Goal: Navigation & Orientation: Find specific page/section

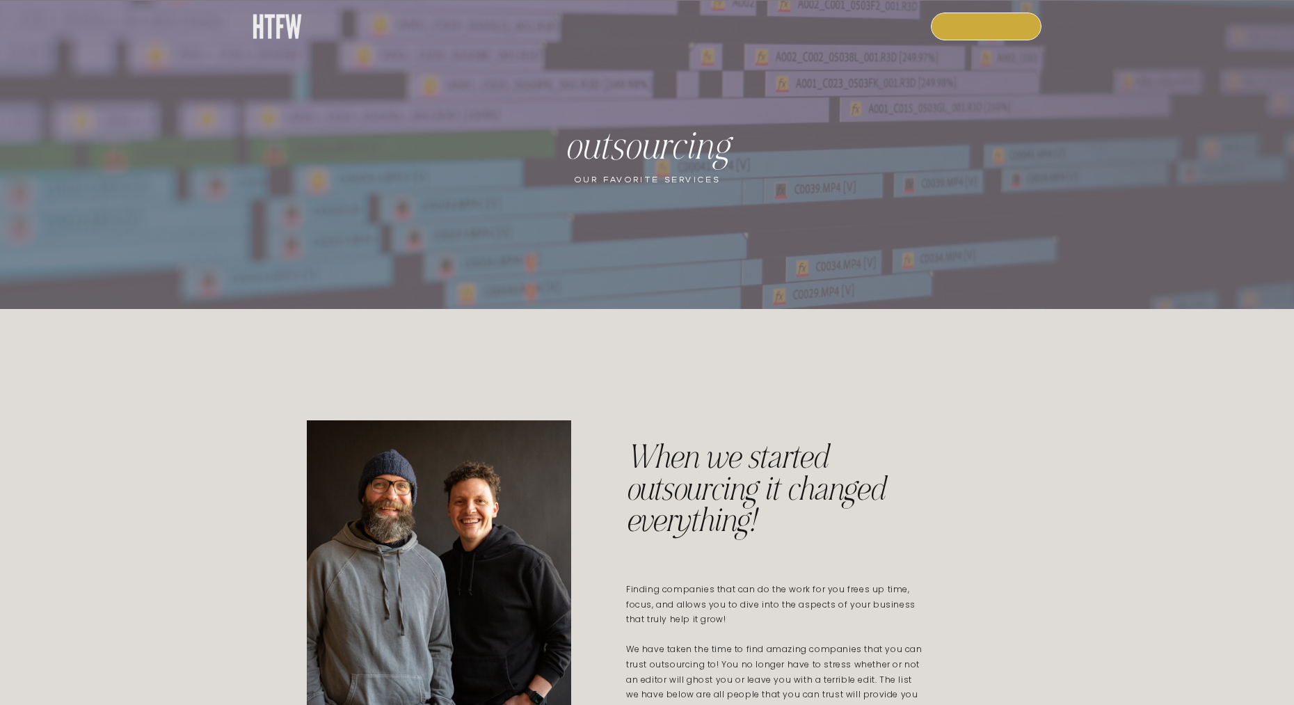
click at [996, 26] on nav "COURSE" at bounding box center [987, 25] width 95 height 13
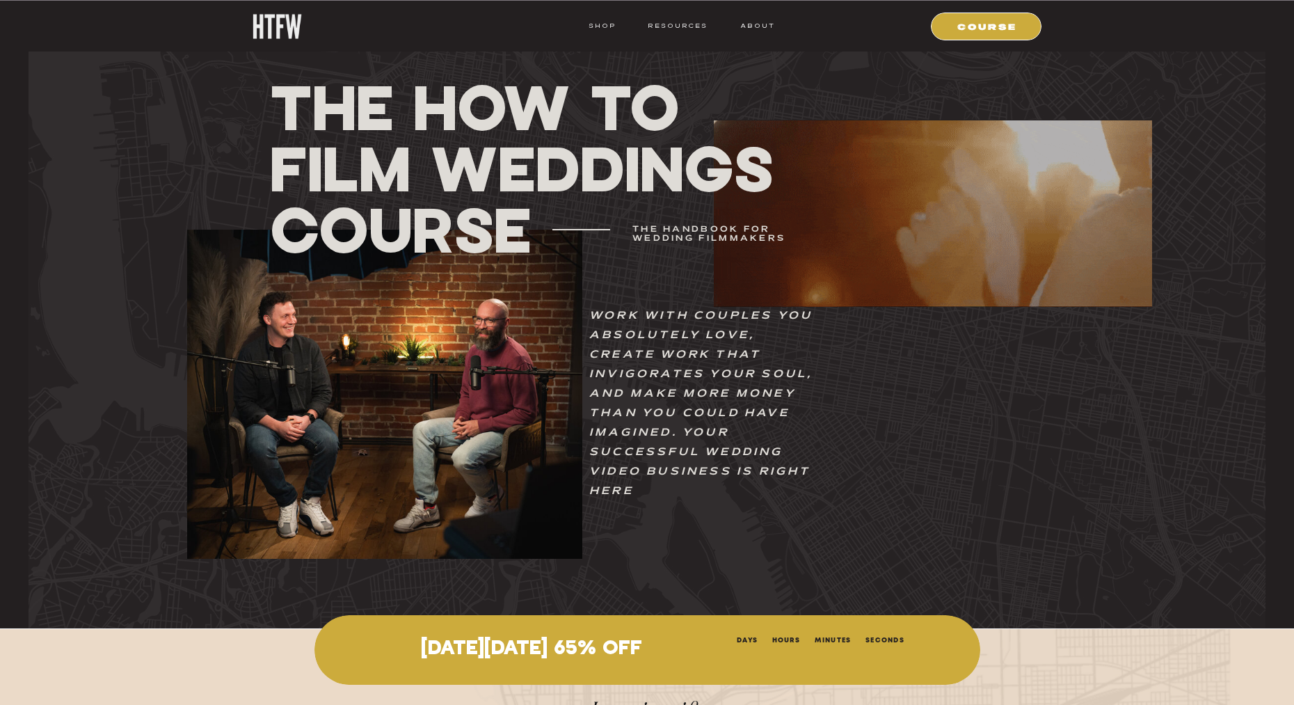
click at [526, 22] on nav "HOME" at bounding box center [533, 25] width 29 height 13
